Goal: Information Seeking & Learning: Learn about a topic

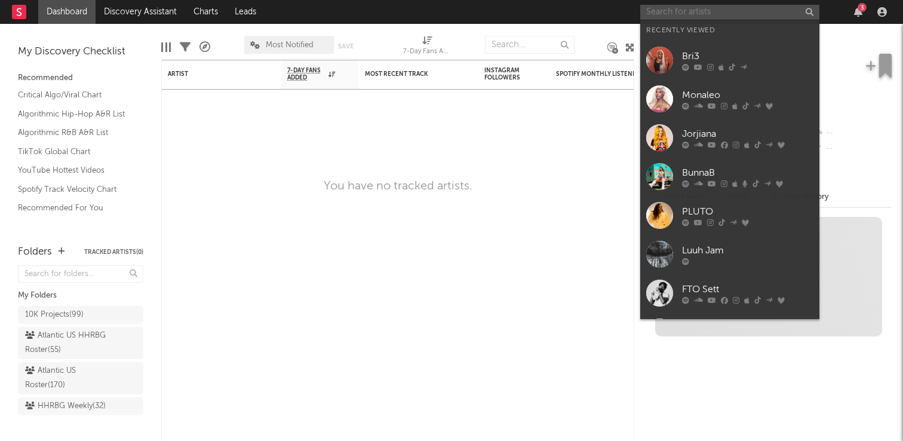
click at [681, 13] on input "text" at bounding box center [729, 12] width 179 height 15
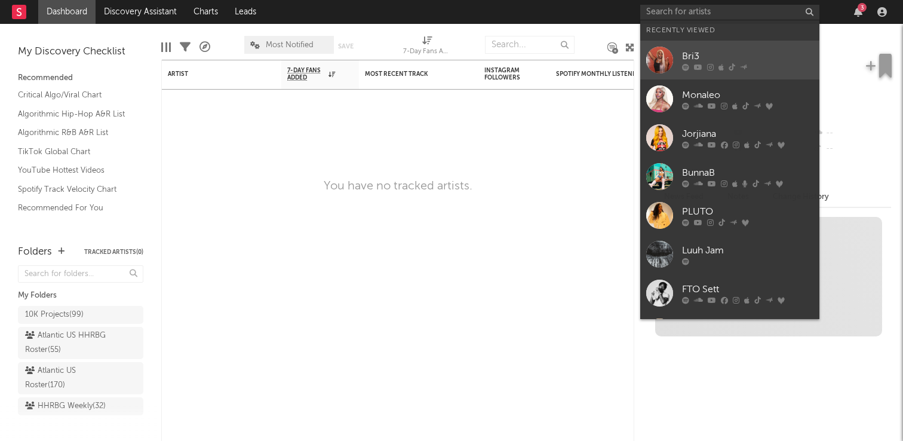
click at [680, 56] on link "Bri3" at bounding box center [729, 60] width 179 height 39
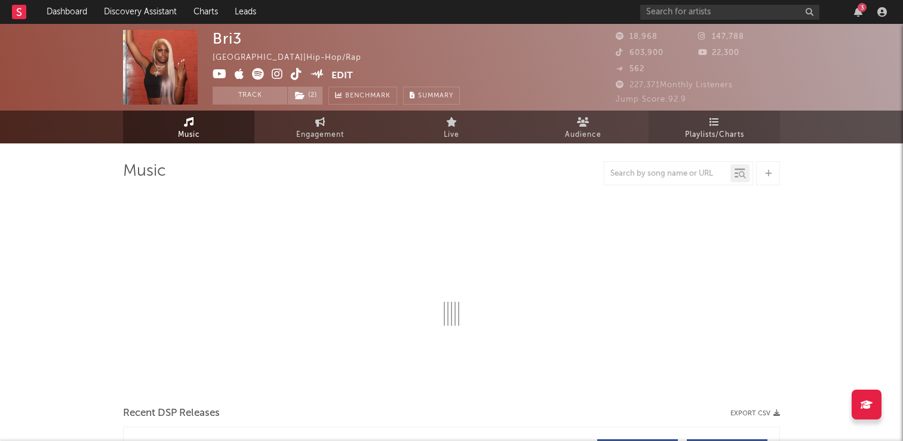
select select "6m"
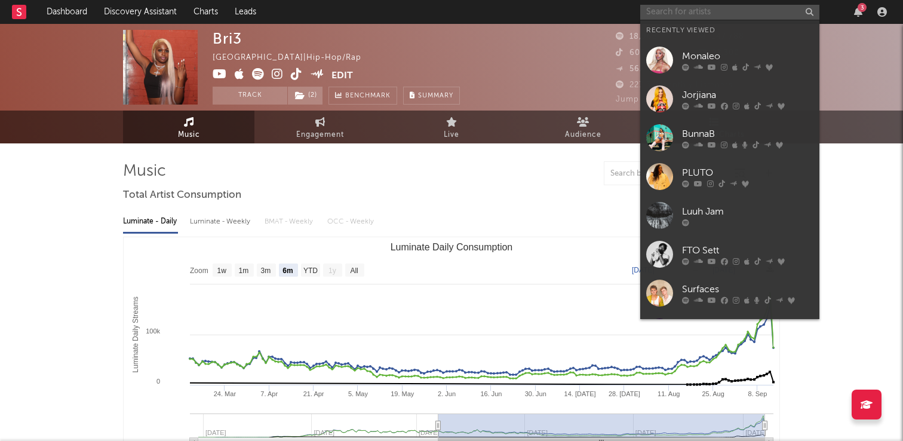
click at [651, 16] on input "text" at bounding box center [729, 12] width 179 height 15
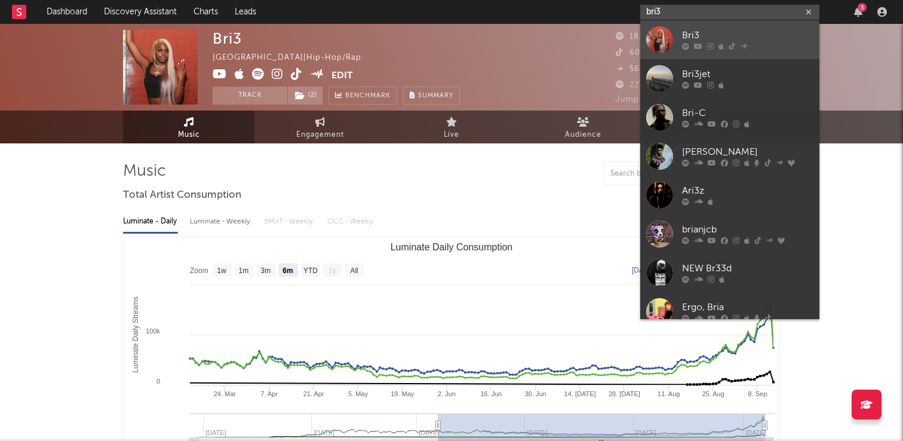
type input "bri3"
click at [690, 38] on div "Bri3" at bounding box center [747, 36] width 131 height 14
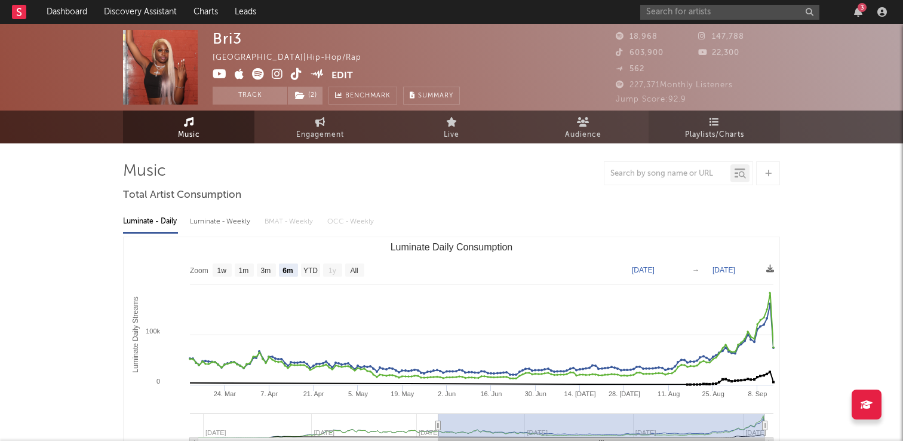
click at [723, 133] on span "Playlists/Charts" at bounding box center [714, 135] width 59 height 14
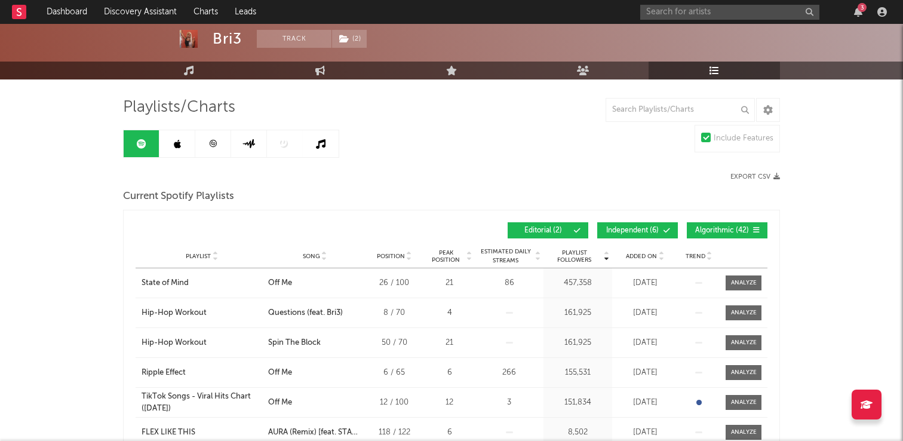
scroll to position [66, 0]
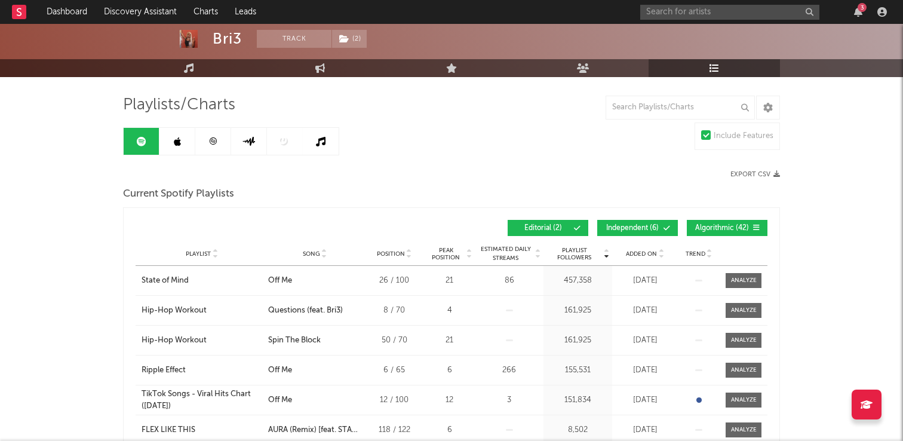
click at [652, 257] on div "Added On" at bounding box center [645, 253] width 60 height 9
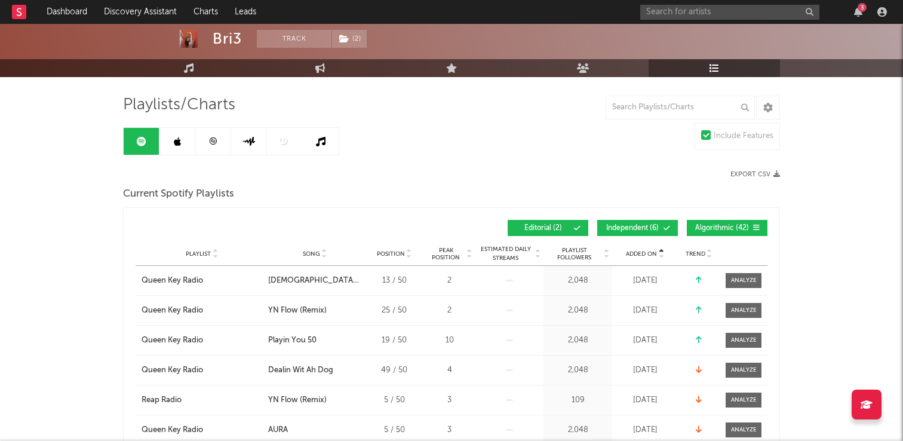
click at [652, 257] on div "Added On" at bounding box center [645, 253] width 60 height 9
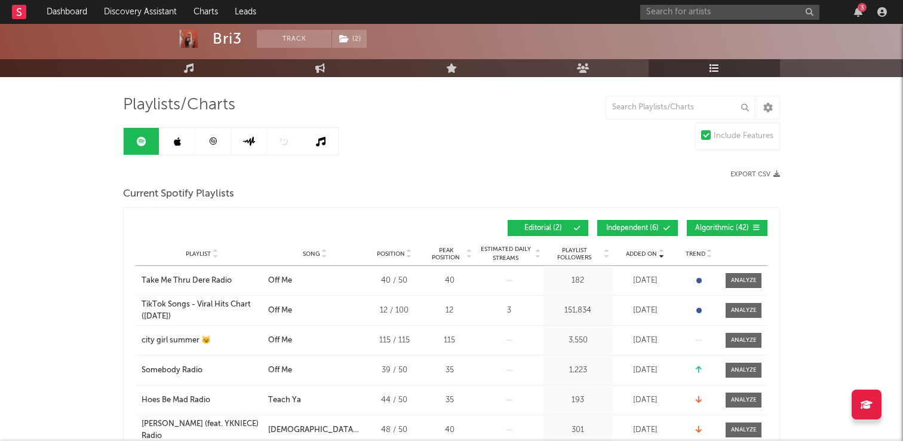
click at [181, 137] on link at bounding box center [178, 141] width 36 height 27
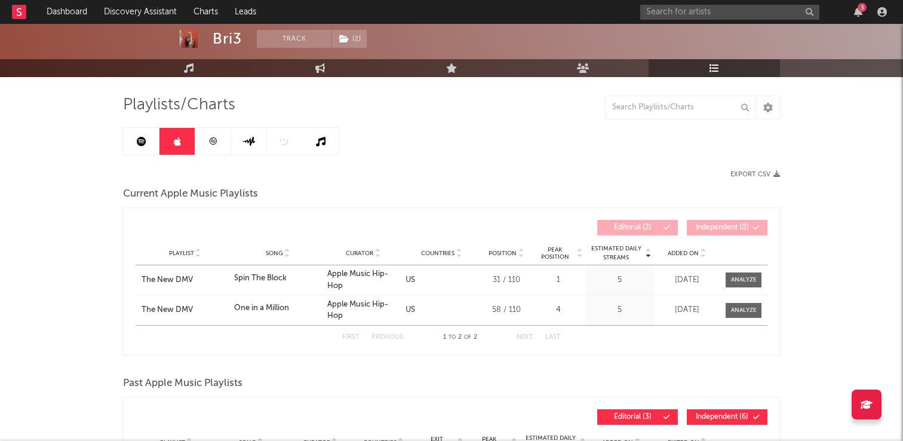
click at [203, 134] on link at bounding box center [213, 141] width 36 height 27
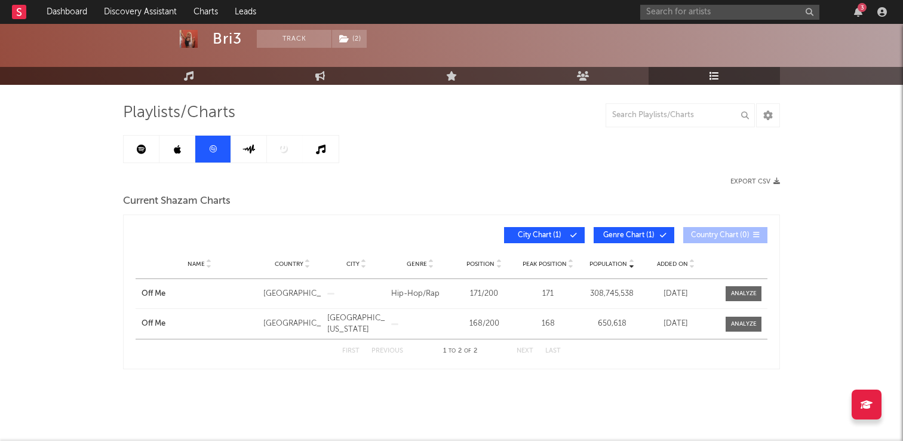
click at [676, 266] on span "Added On" at bounding box center [672, 263] width 31 height 7
click at [243, 149] on icon at bounding box center [249, 149] width 14 height 9
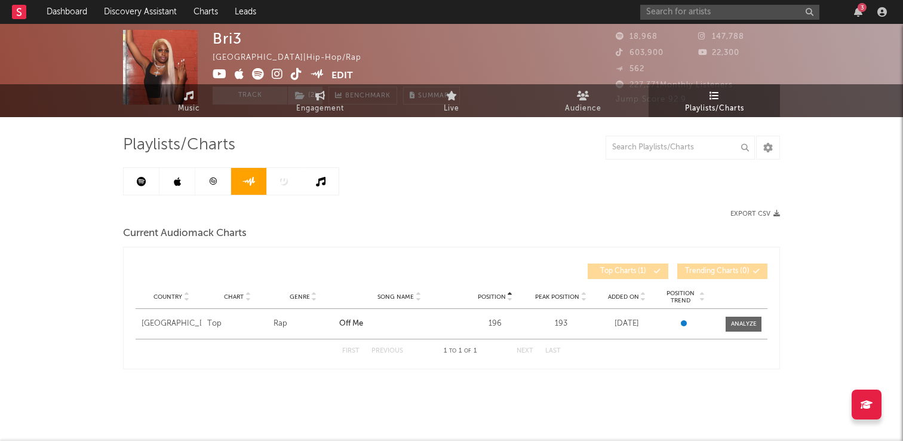
click at [351, 188] on div "Playlists/Charts Export CSV Current Audiomack Charts Position Country Chart Gen…" at bounding box center [451, 252] width 657 height 234
click at [321, 186] on icon at bounding box center [321, 182] width 10 height 10
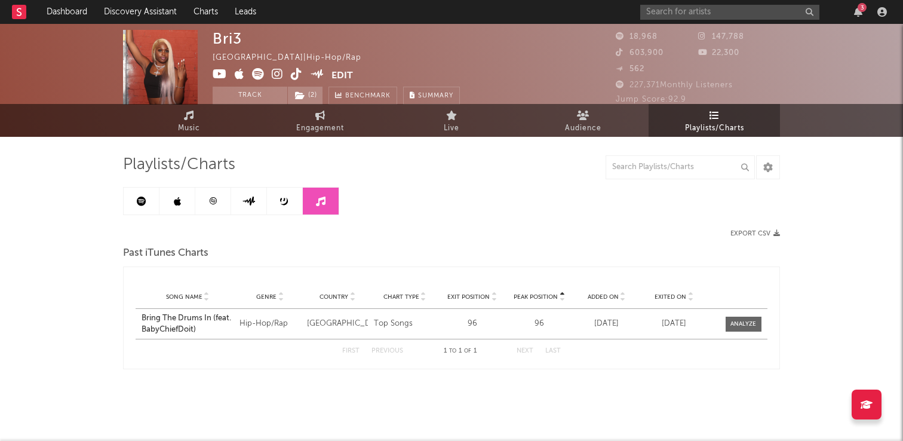
click at [124, 192] on link at bounding box center [142, 201] width 36 height 27
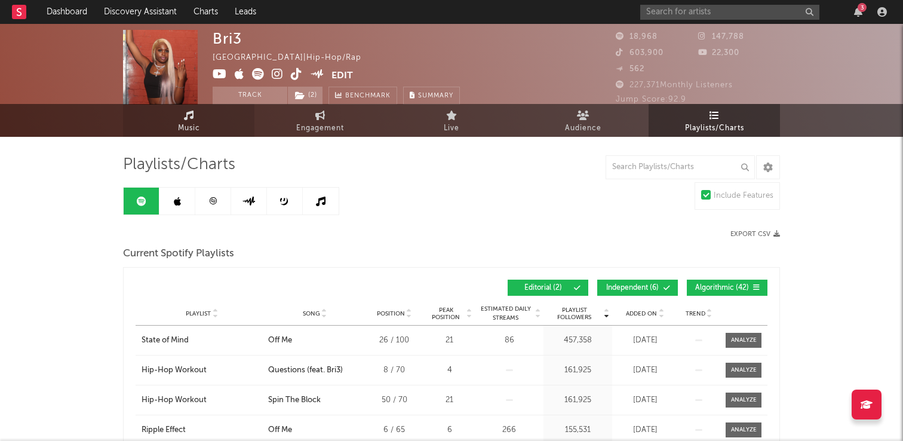
click at [186, 131] on span "Music" at bounding box center [189, 128] width 22 height 14
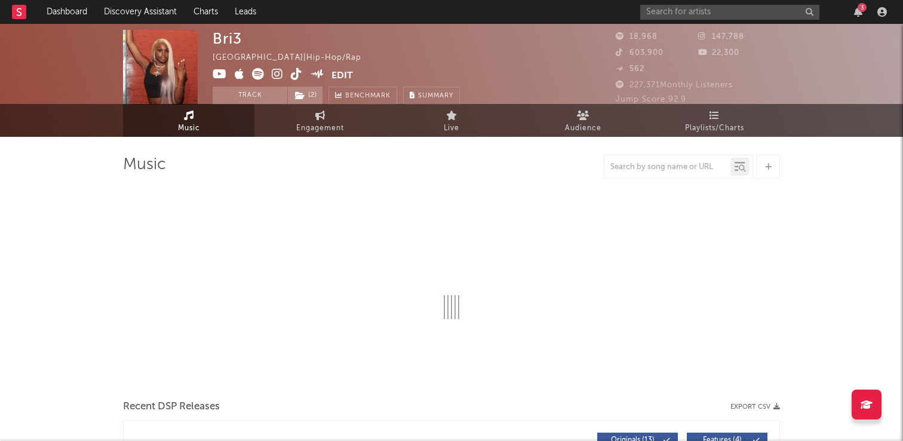
select select "6m"
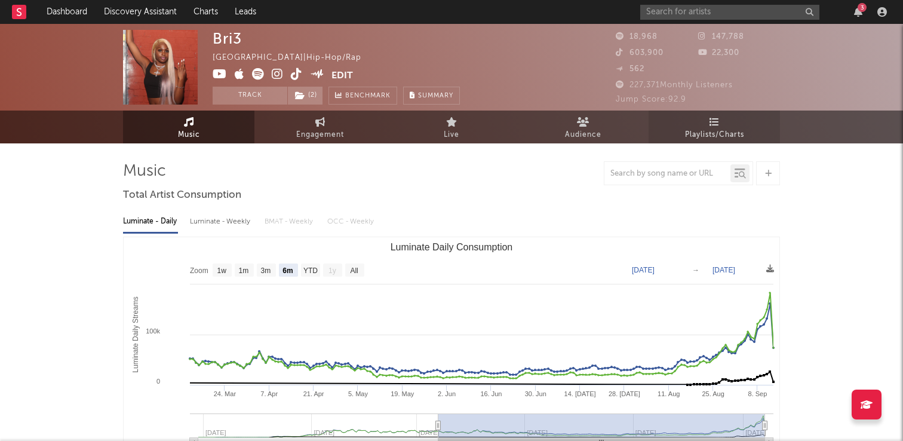
click at [703, 141] on span "Playlists/Charts" at bounding box center [714, 135] width 59 height 14
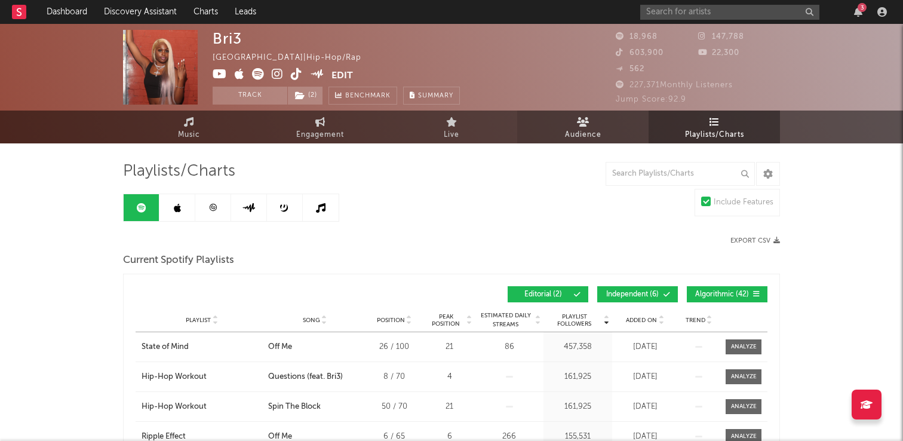
click at [563, 136] on link "Audience" at bounding box center [582, 127] width 131 height 33
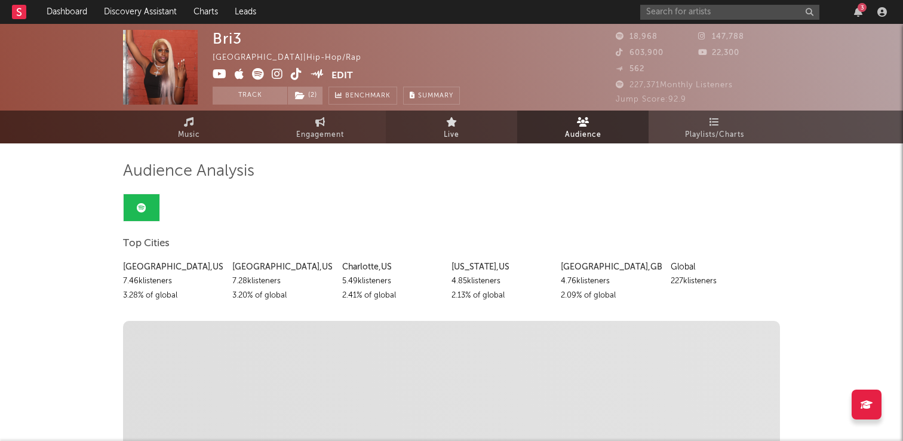
click at [440, 128] on link "Live" at bounding box center [451, 127] width 131 height 33
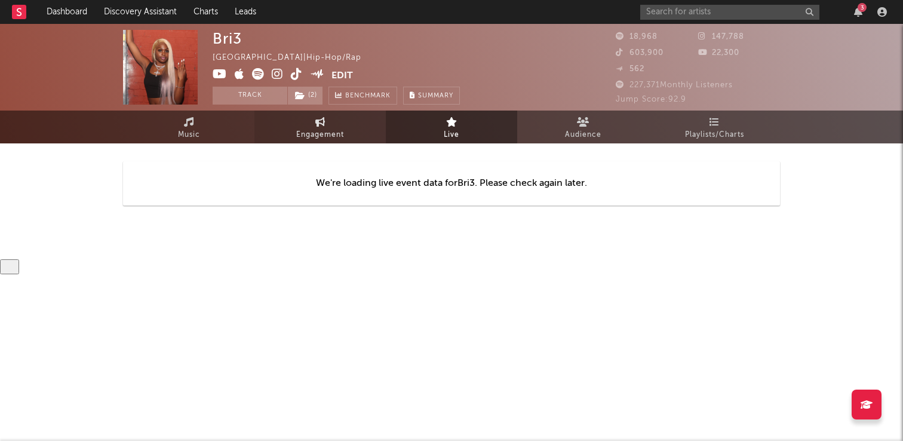
click at [318, 136] on span "Engagement" at bounding box center [320, 135] width 48 height 14
select select "1w"
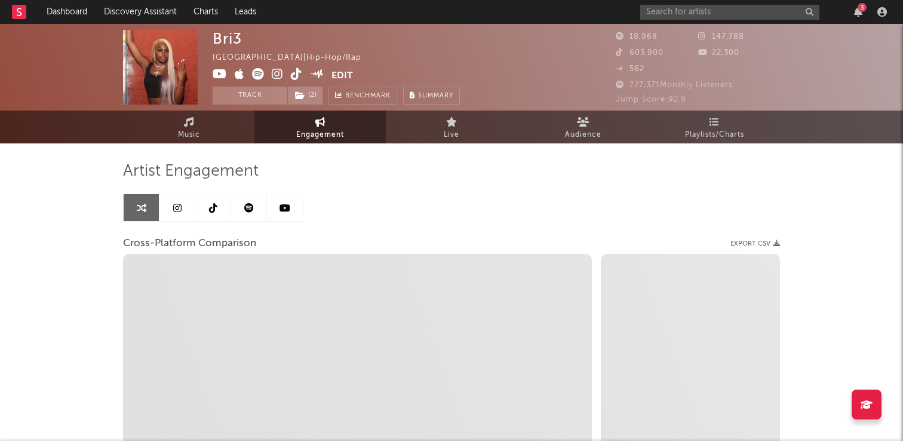
click at [171, 206] on link at bounding box center [178, 207] width 36 height 27
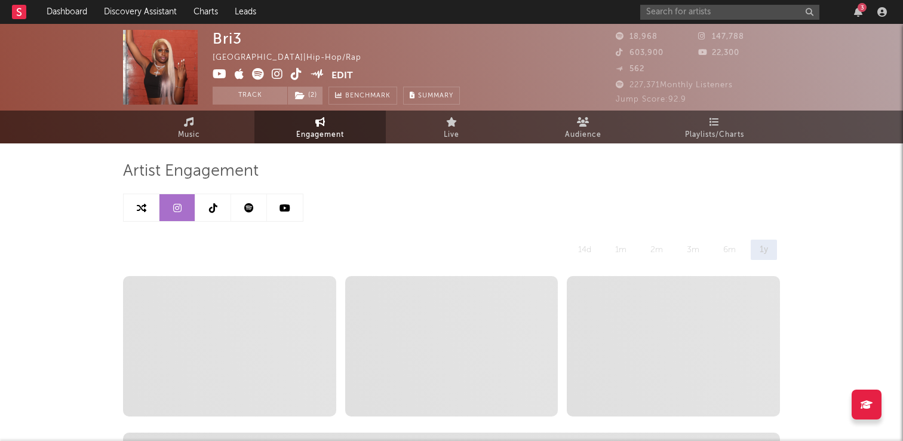
select select "6m"
click at [206, 136] on link "Music" at bounding box center [188, 127] width 131 height 33
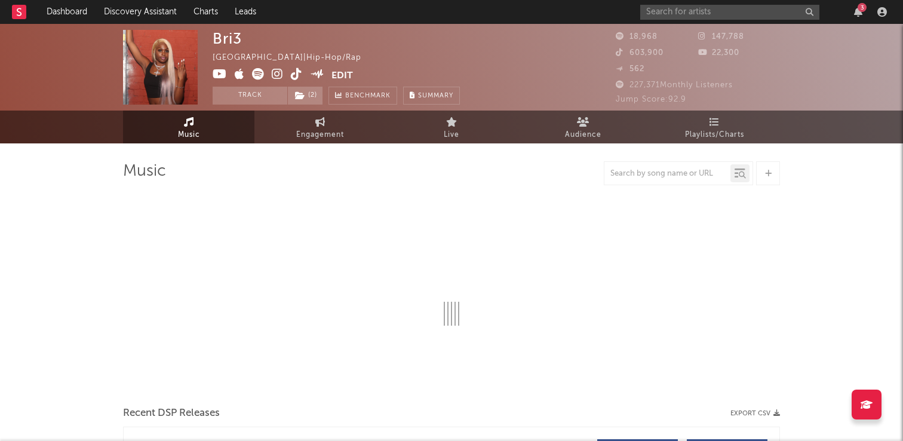
select select "6m"
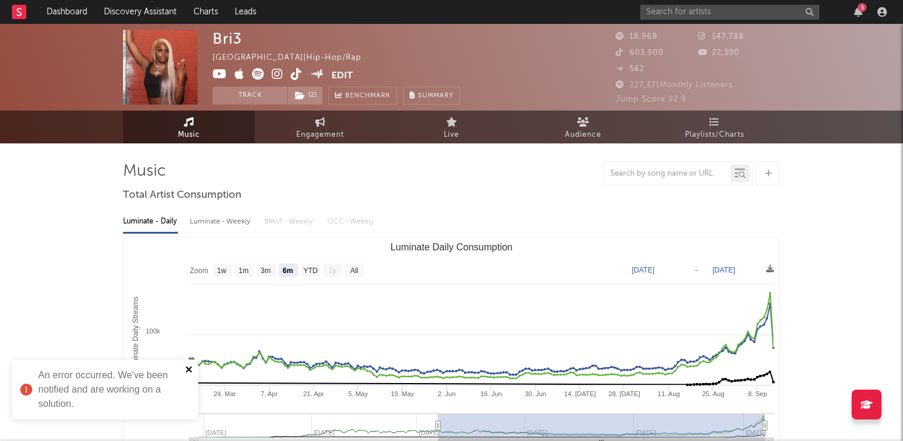
click at [189, 370] on icon "close" at bounding box center [189, 369] width 6 height 6
click at [296, 134] on span "Engagement" at bounding box center [320, 135] width 48 height 14
select select "1w"
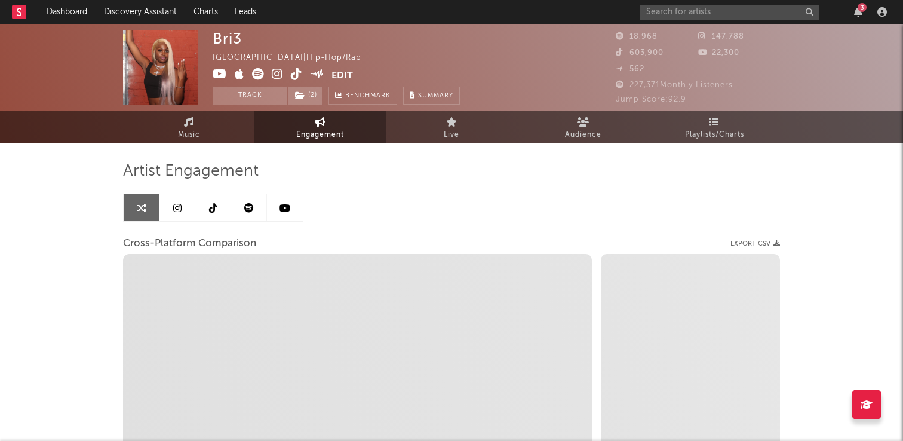
select select "1m"
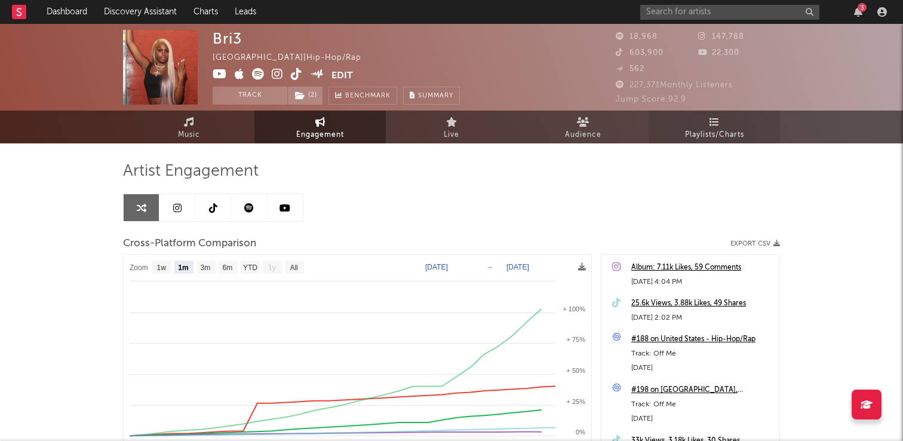
click at [745, 116] on link "Playlists/Charts" at bounding box center [714, 127] width 131 height 33
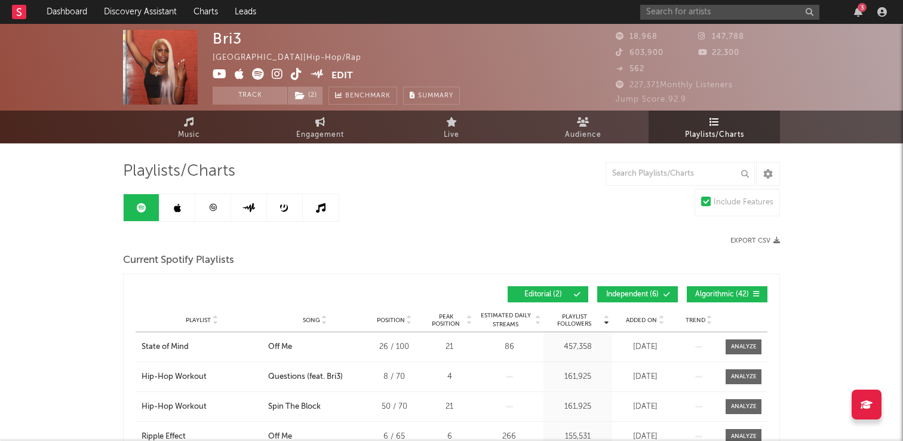
click at [212, 217] on link at bounding box center [213, 207] width 36 height 27
